Goal: Transaction & Acquisition: Book appointment/travel/reservation

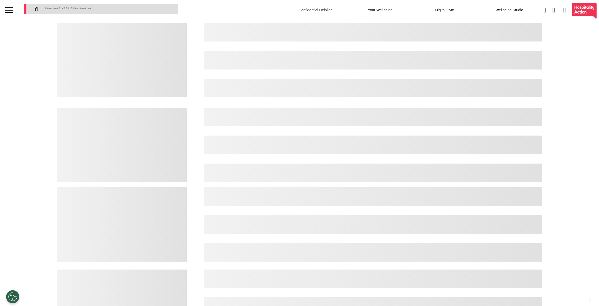
select select "*"
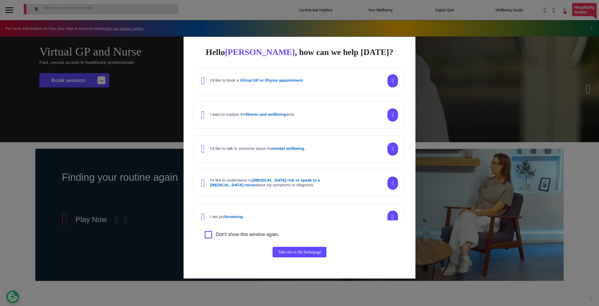
scroll to position [0, 264]
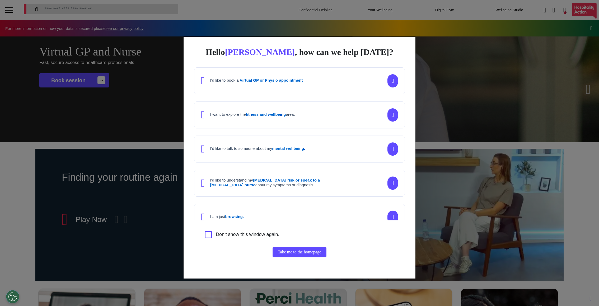
click at [457, 185] on div "Hello [PERSON_NAME] , how can we help [DATE]? I'd like to book a Virtual GP or …" at bounding box center [299, 153] width 599 height 306
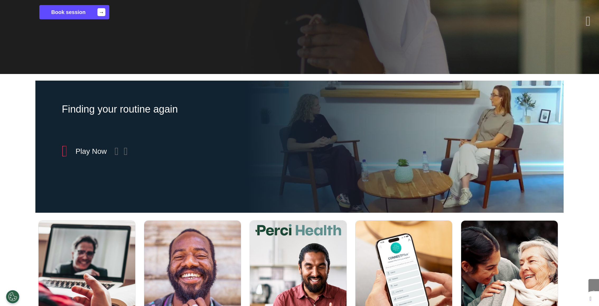
scroll to position [0, 0]
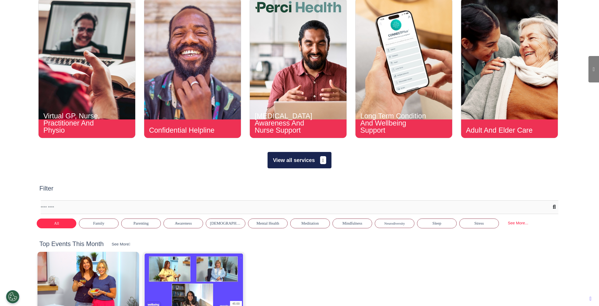
scroll to position [258, 0]
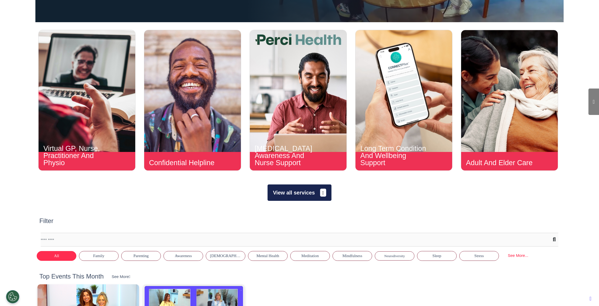
click at [279, 192] on button "View all services" at bounding box center [299, 192] width 64 height 16
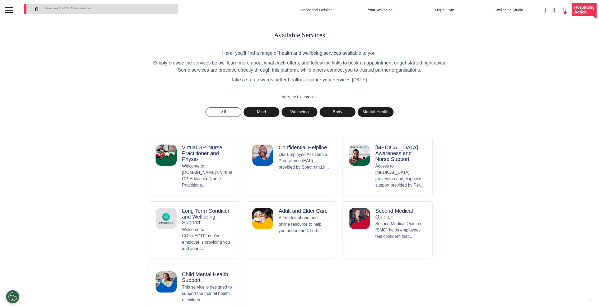
click at [217, 167] on p "Welcome to [DOMAIN_NAME]’s Virtual GP, Advanced Nurse Practitione..." at bounding box center [207, 175] width 51 height 25
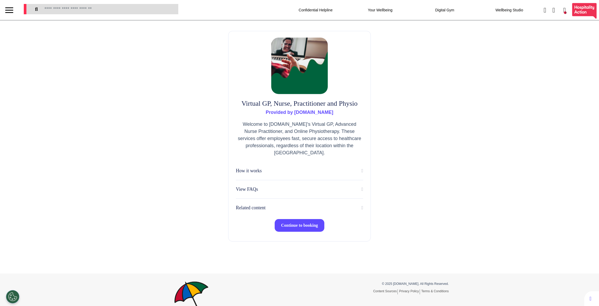
click at [297, 229] on button "Continue to booking" at bounding box center [299, 225] width 50 height 13
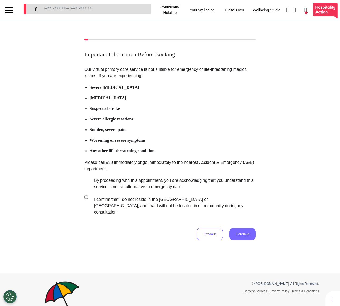
click at [249, 228] on button "Continue" at bounding box center [243, 234] width 26 height 12
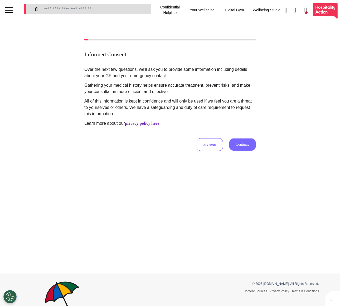
click at [244, 150] on button "Continue" at bounding box center [243, 144] width 26 height 12
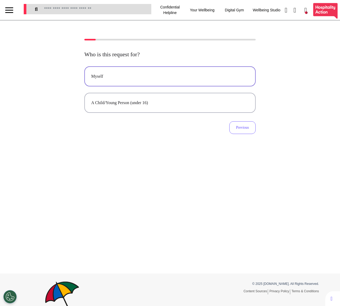
click at [219, 78] on div "Myself" at bounding box center [170, 76] width 158 height 6
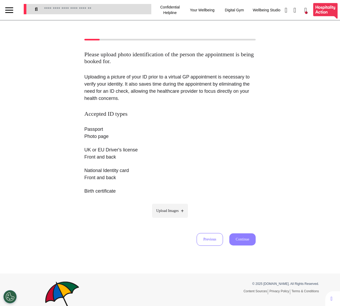
click at [170, 216] on label "Upload Images" at bounding box center [170, 210] width 36 height 14
click at [170, 219] on input "Upload Images" at bounding box center [170, 222] width 50 height 6
type input "**********"
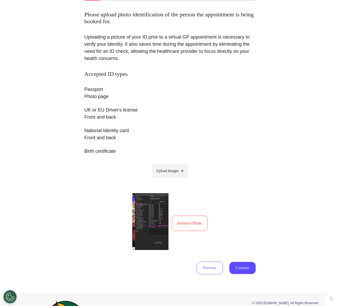
scroll to position [83, 0]
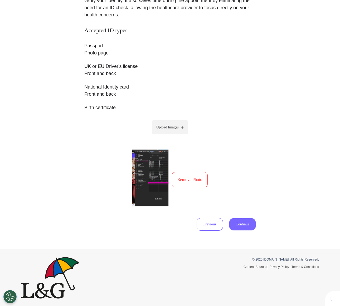
click at [238, 225] on button "Continue" at bounding box center [243, 224] width 26 height 12
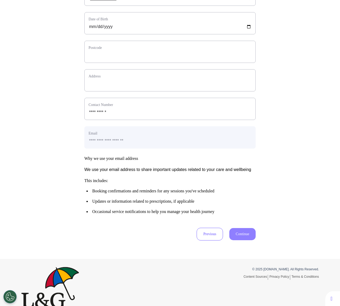
scroll to position [161, 0]
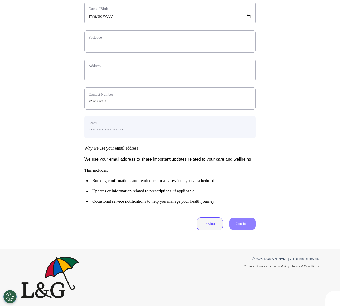
click at [207, 221] on button "Previous" at bounding box center [210, 223] width 26 height 13
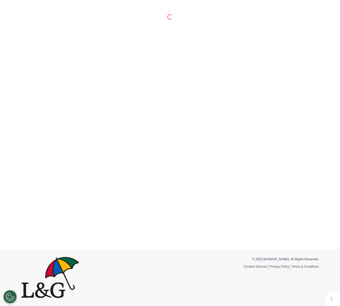
scroll to position [83, 0]
